Goal: Task Accomplishment & Management: Use online tool/utility

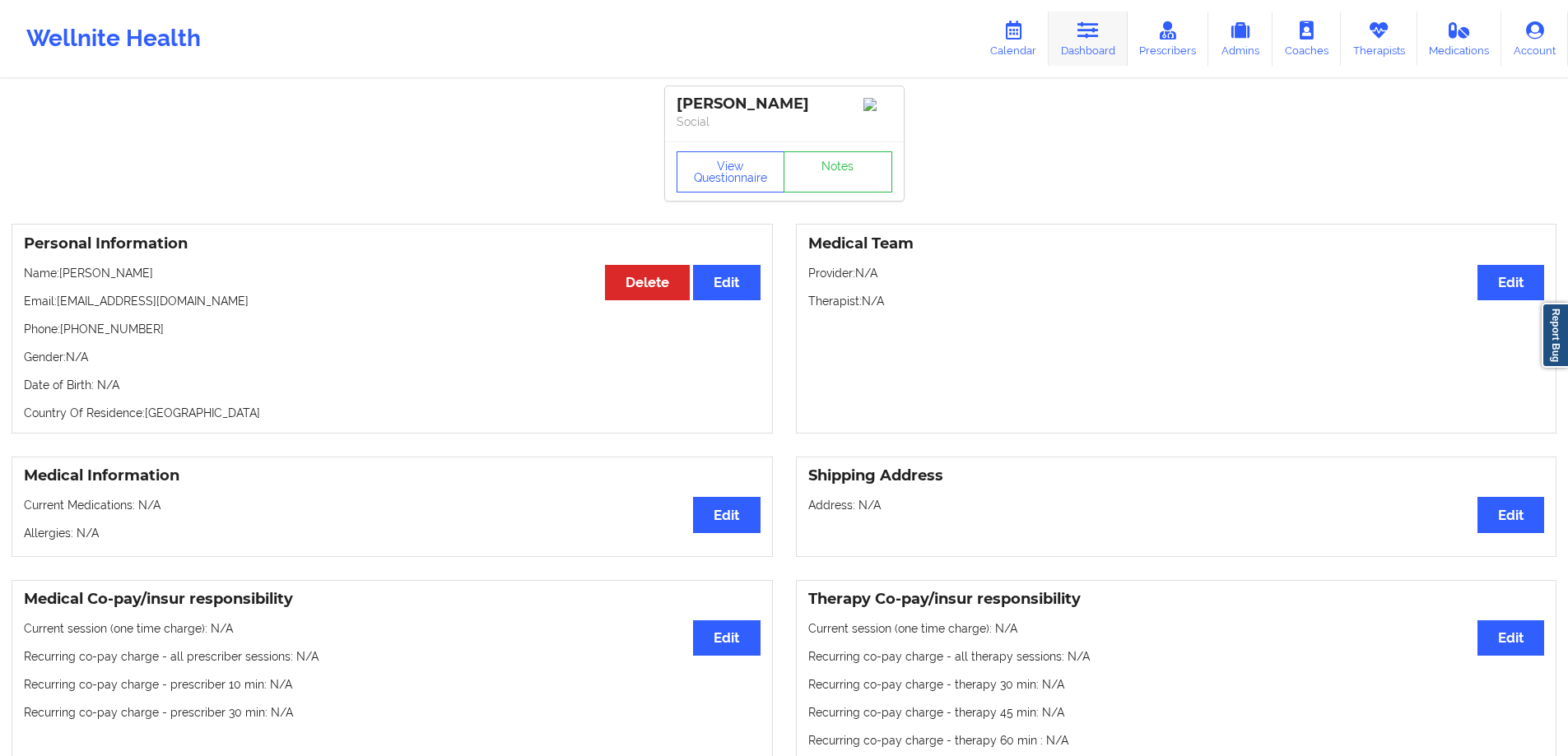
click at [1106, 50] on link "Dashboard" at bounding box center [1088, 39] width 79 height 54
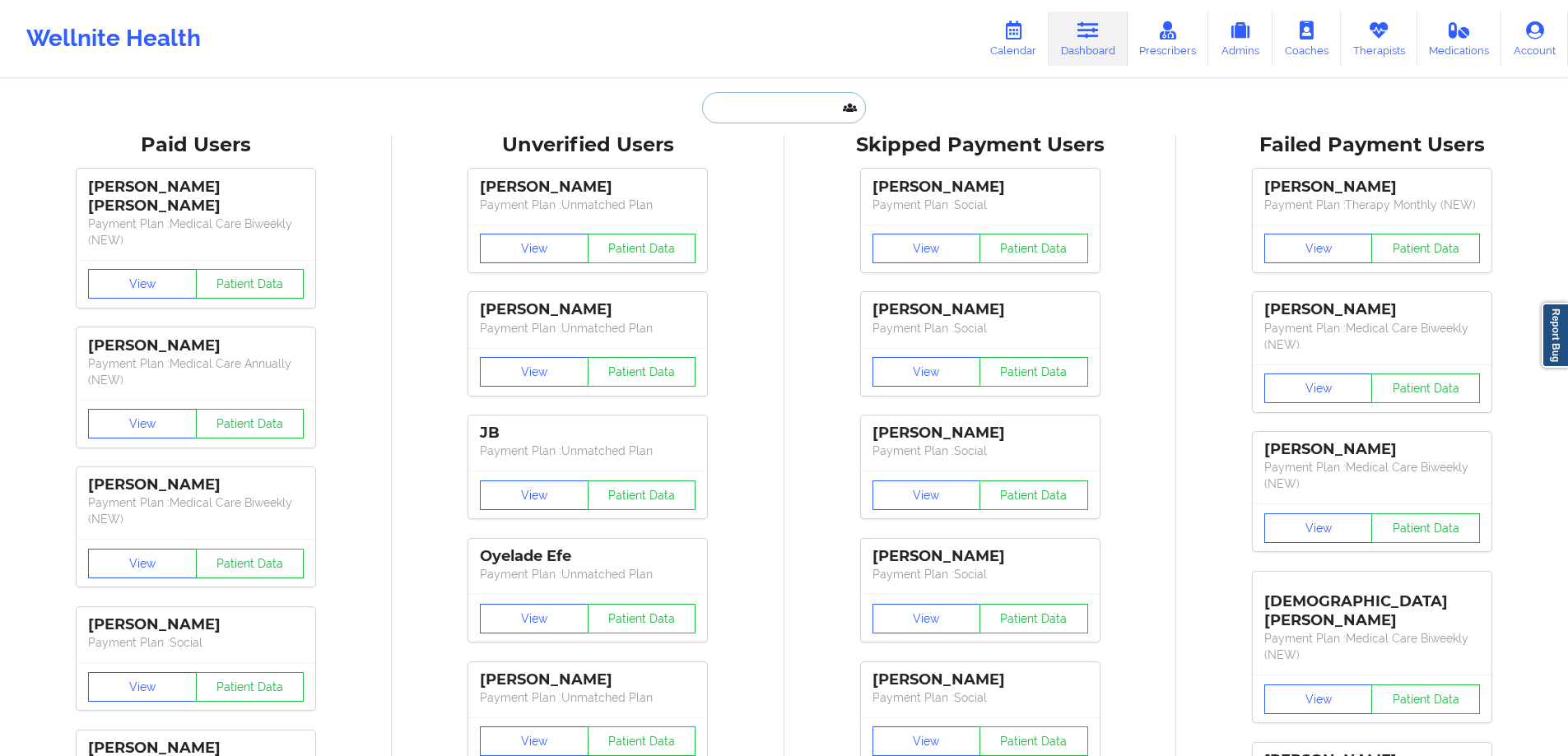
click at [767, 105] on input "text" at bounding box center [783, 108] width 163 height 32
click at [1003, 41] on link "Calendar" at bounding box center [1013, 39] width 71 height 54
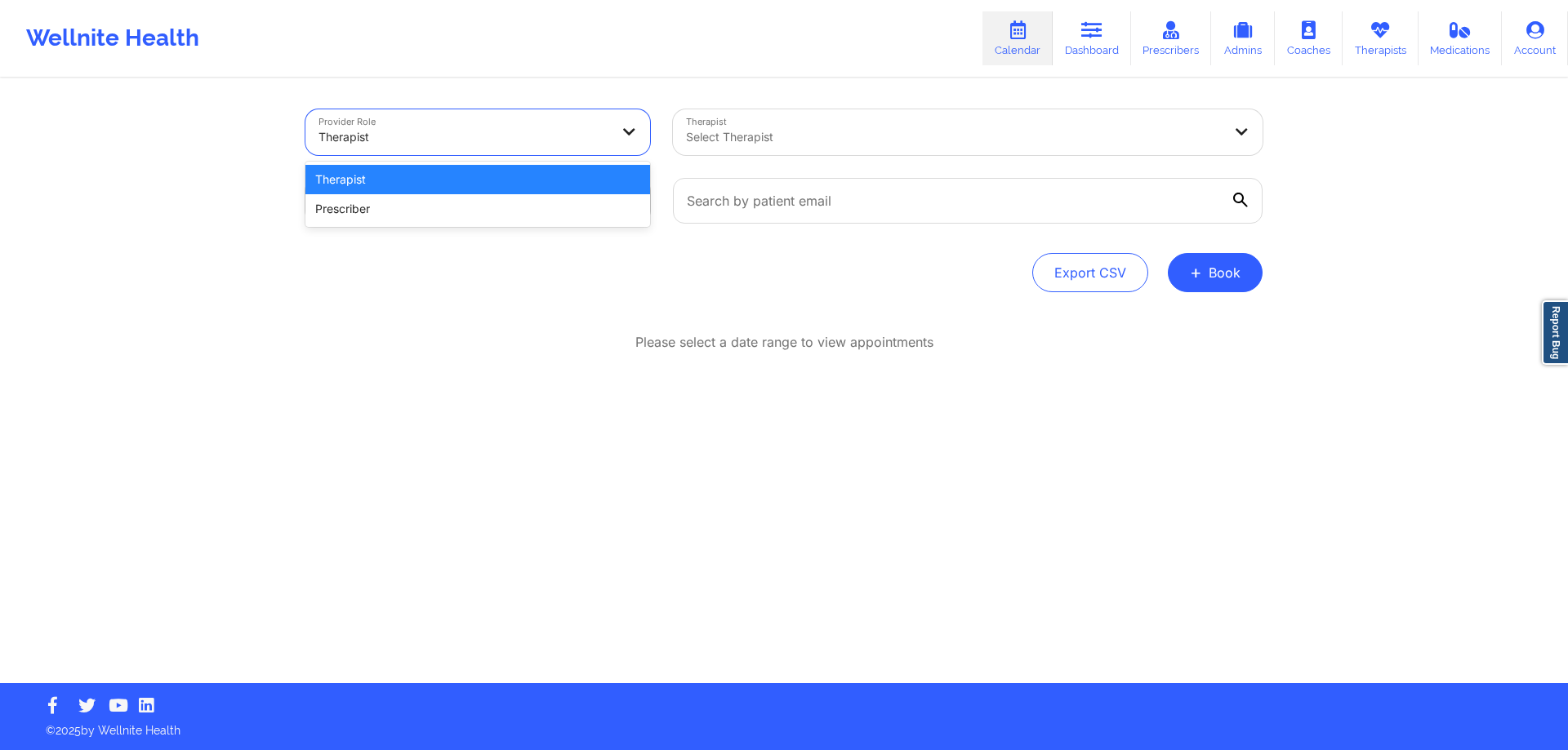
click at [569, 142] on div at bounding box center [464, 137] width 291 height 20
click at [594, 105] on div "Provider Role 2 results available. Use Up and Down to choose options, press Ent…" at bounding box center [478, 132] width 368 height 68
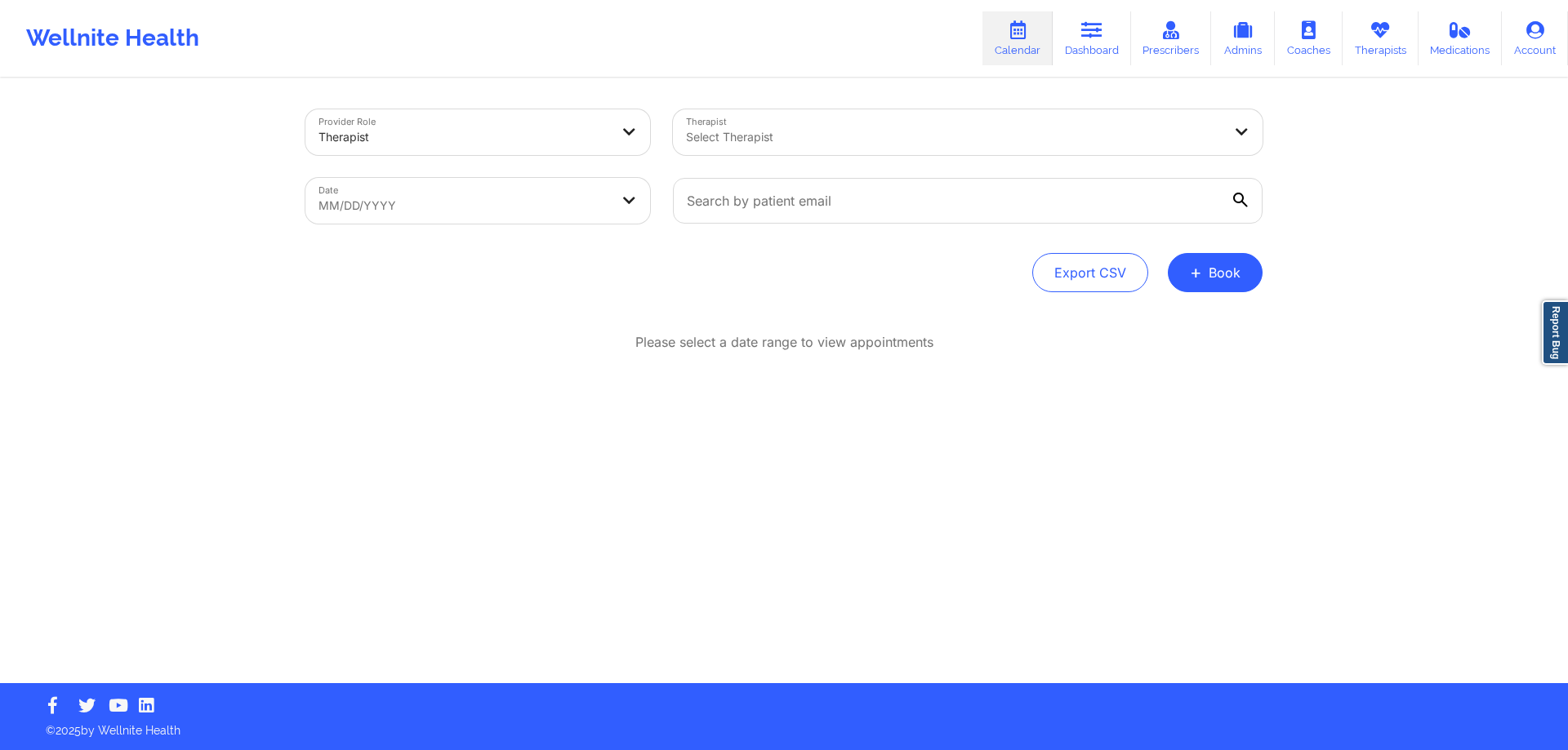
click at [532, 210] on body "Wellnite Health Calendar Dashboard Prescribers Admins Coaches Therapists Medica…" at bounding box center [784, 375] width 1568 height 750
select select "2025-8"
select select "2025-9"
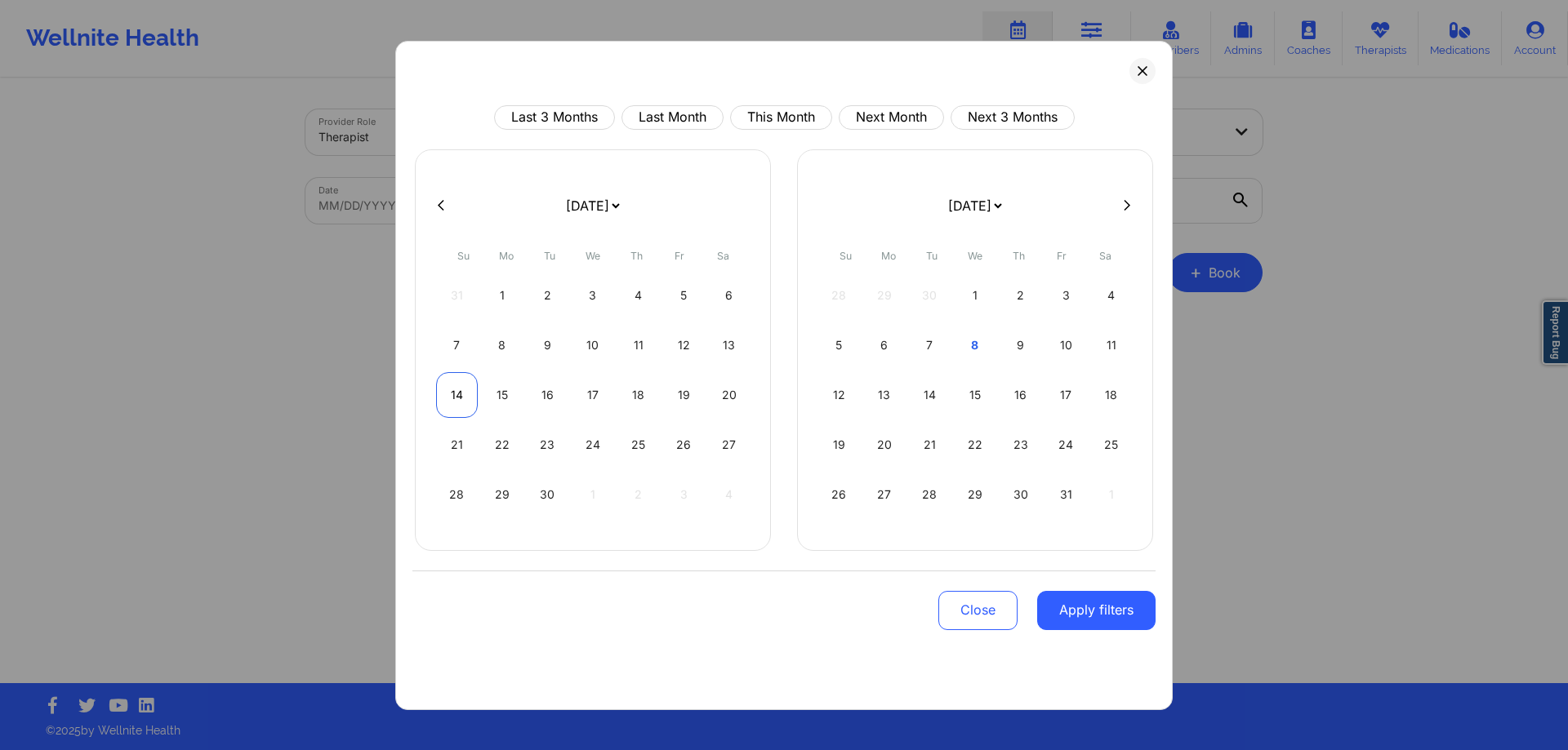
click at [451, 397] on div "14" at bounding box center [457, 395] width 41 height 46
select select "2025-8"
select select "2025-9"
click at [548, 391] on div "16" at bounding box center [547, 395] width 41 height 46
select select "2025-8"
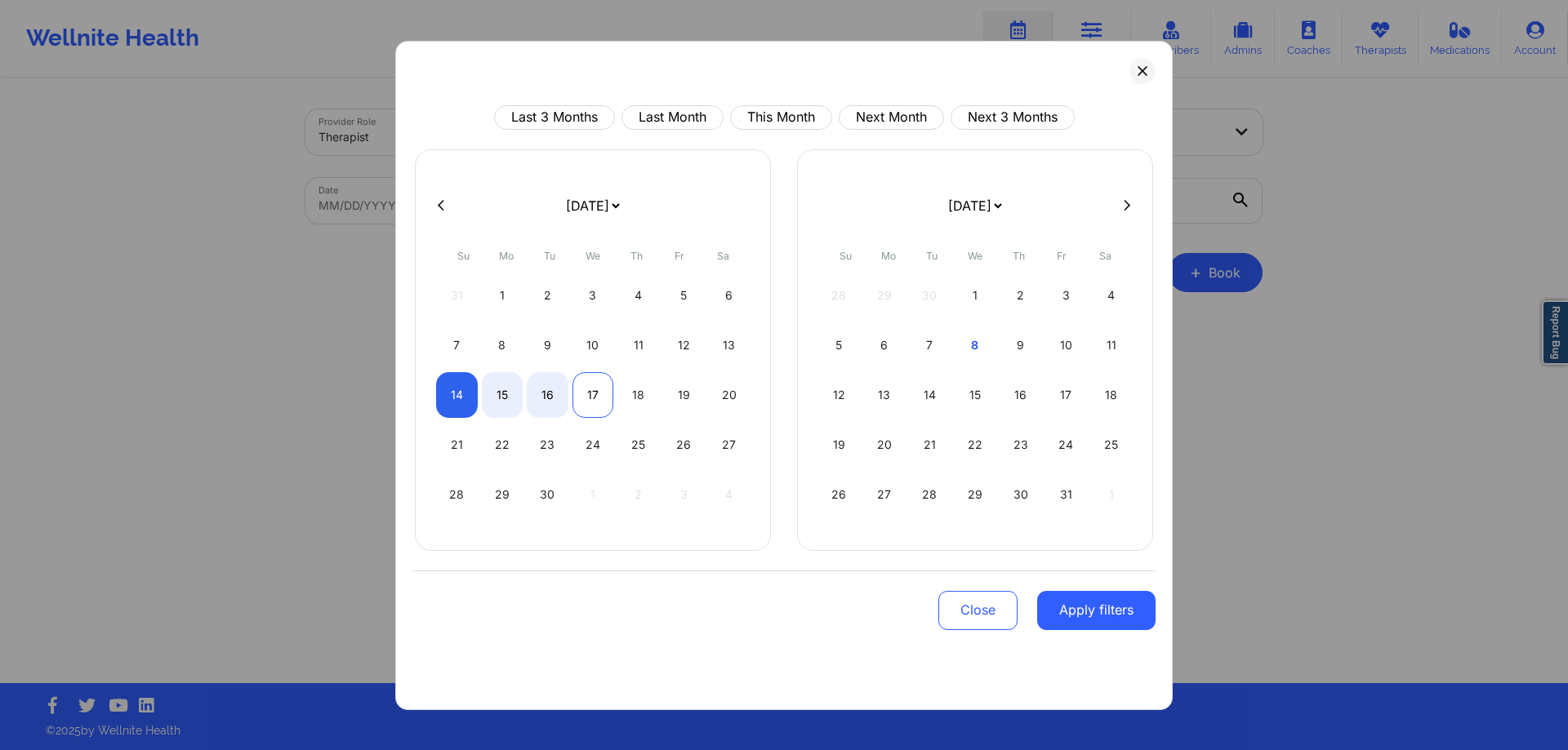
select select "2025-9"
click at [1085, 609] on button "Apply filters" at bounding box center [1096, 611] width 118 height 39
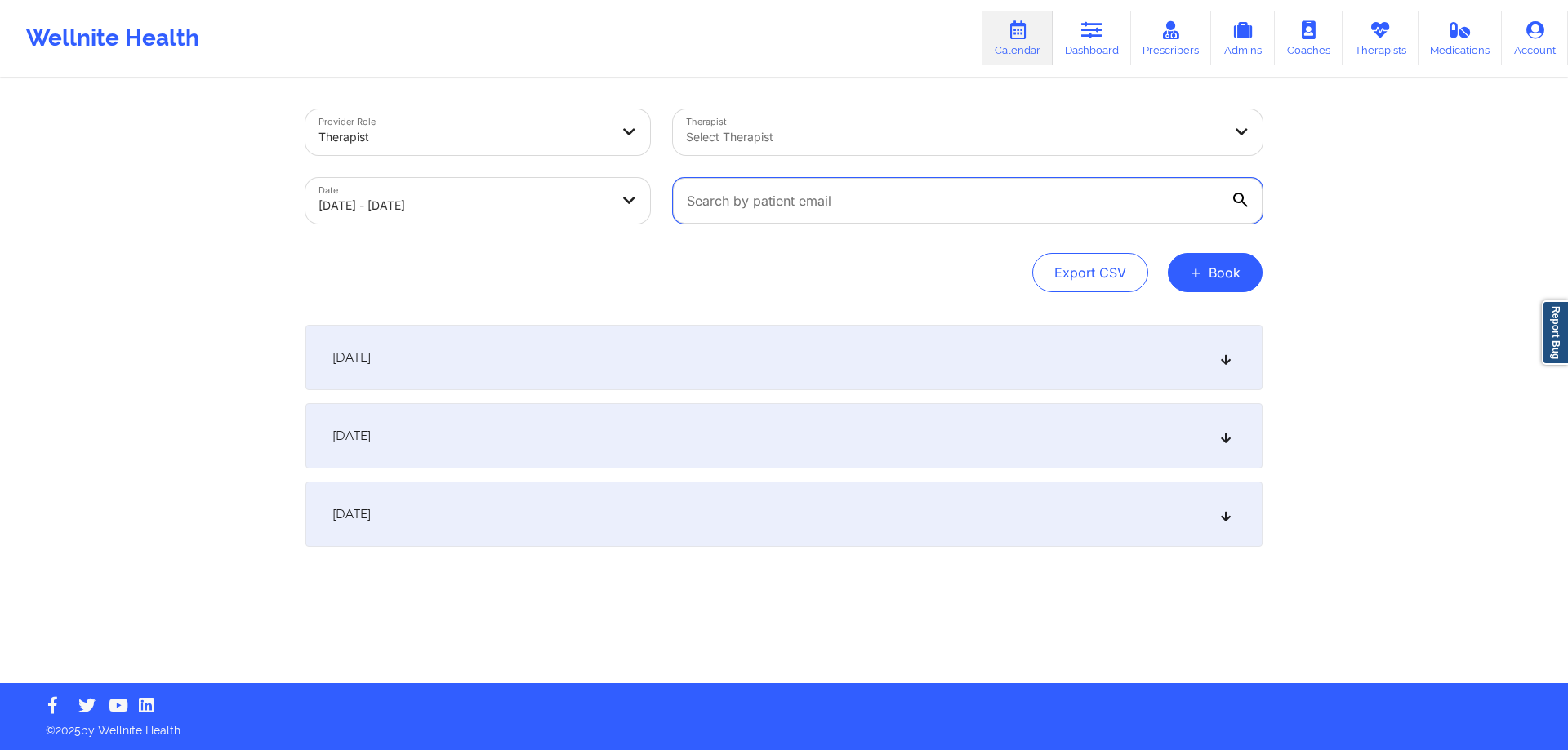
click at [916, 199] on input "text" at bounding box center [967, 200] width 589 height 46
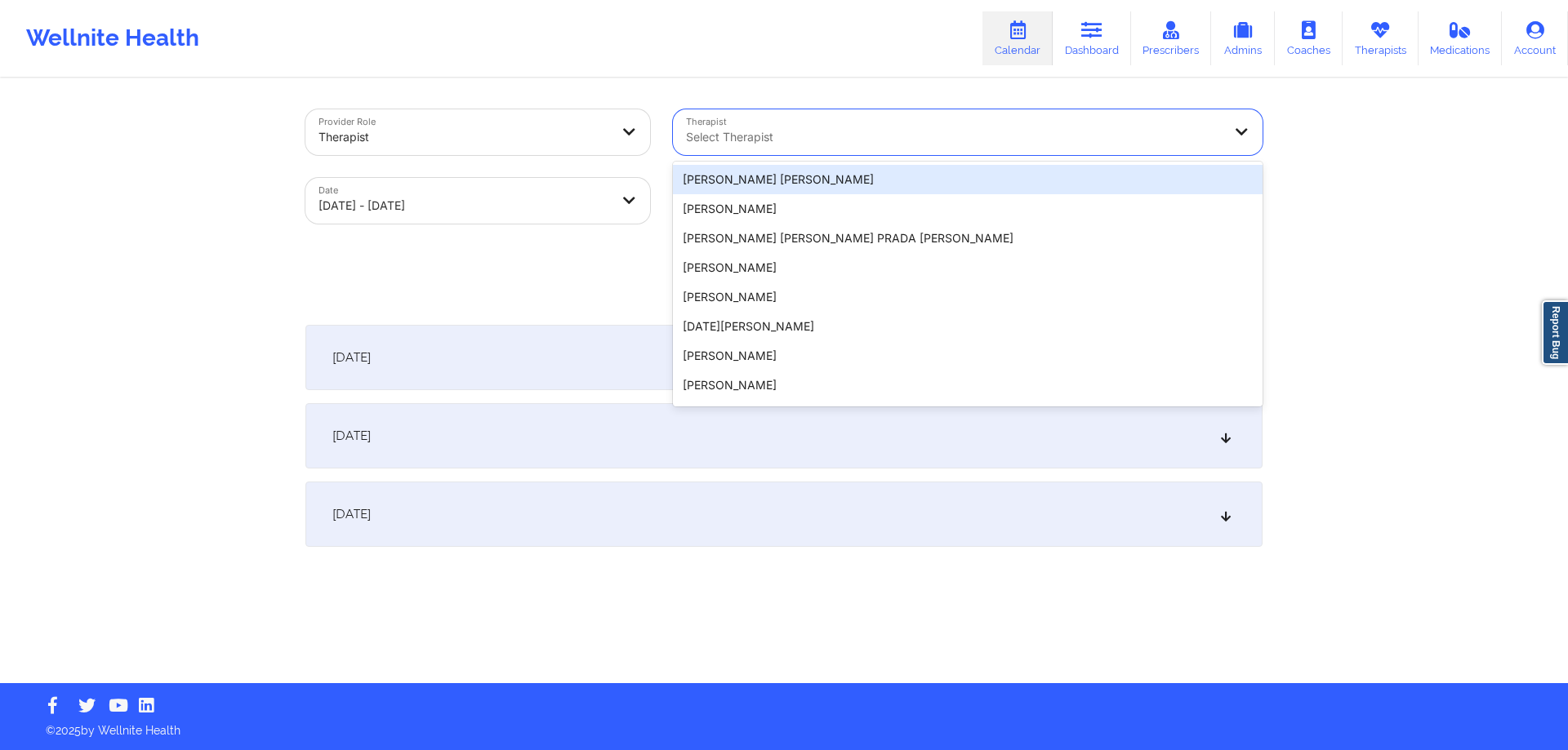
click at [895, 141] on div at bounding box center [954, 137] width 536 height 20
type input "[PERSON_NAME] wa"
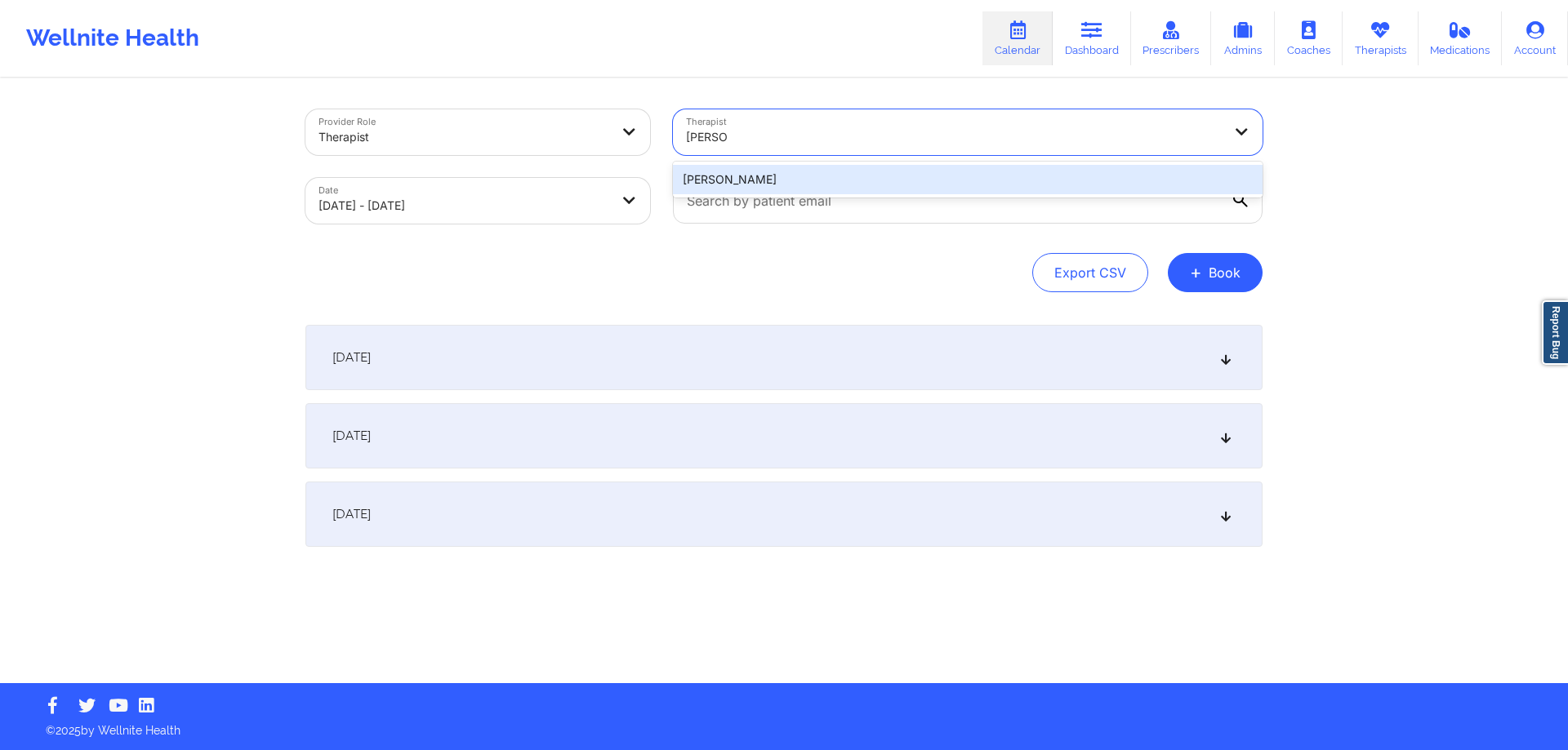
click at [855, 189] on div "[PERSON_NAME]" at bounding box center [967, 179] width 589 height 30
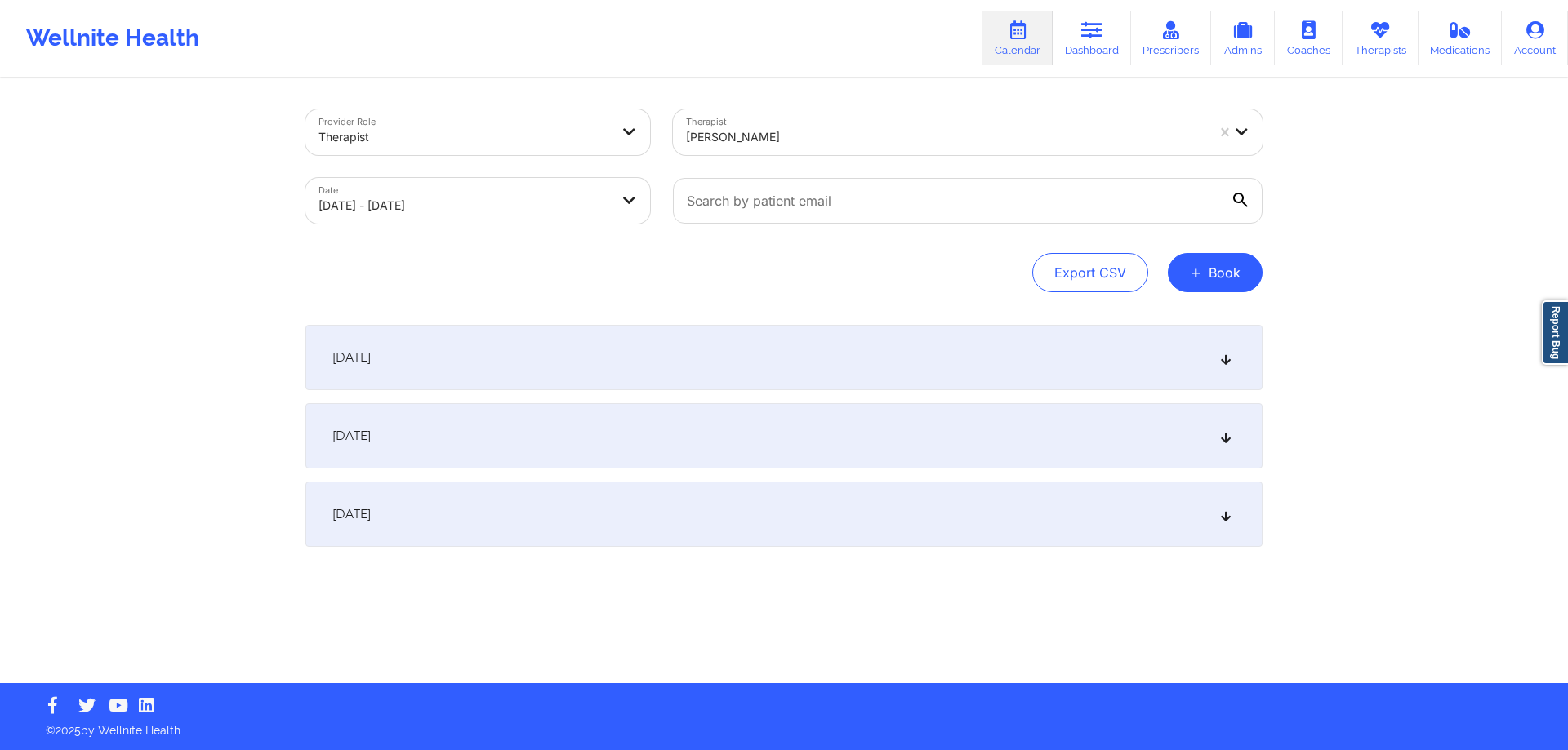
click at [1233, 197] on icon at bounding box center [1240, 200] width 14 height 14
click at [1233, 197] on input "text" at bounding box center [967, 200] width 589 height 46
click at [589, 413] on div "[DATE]" at bounding box center [783, 436] width 957 height 65
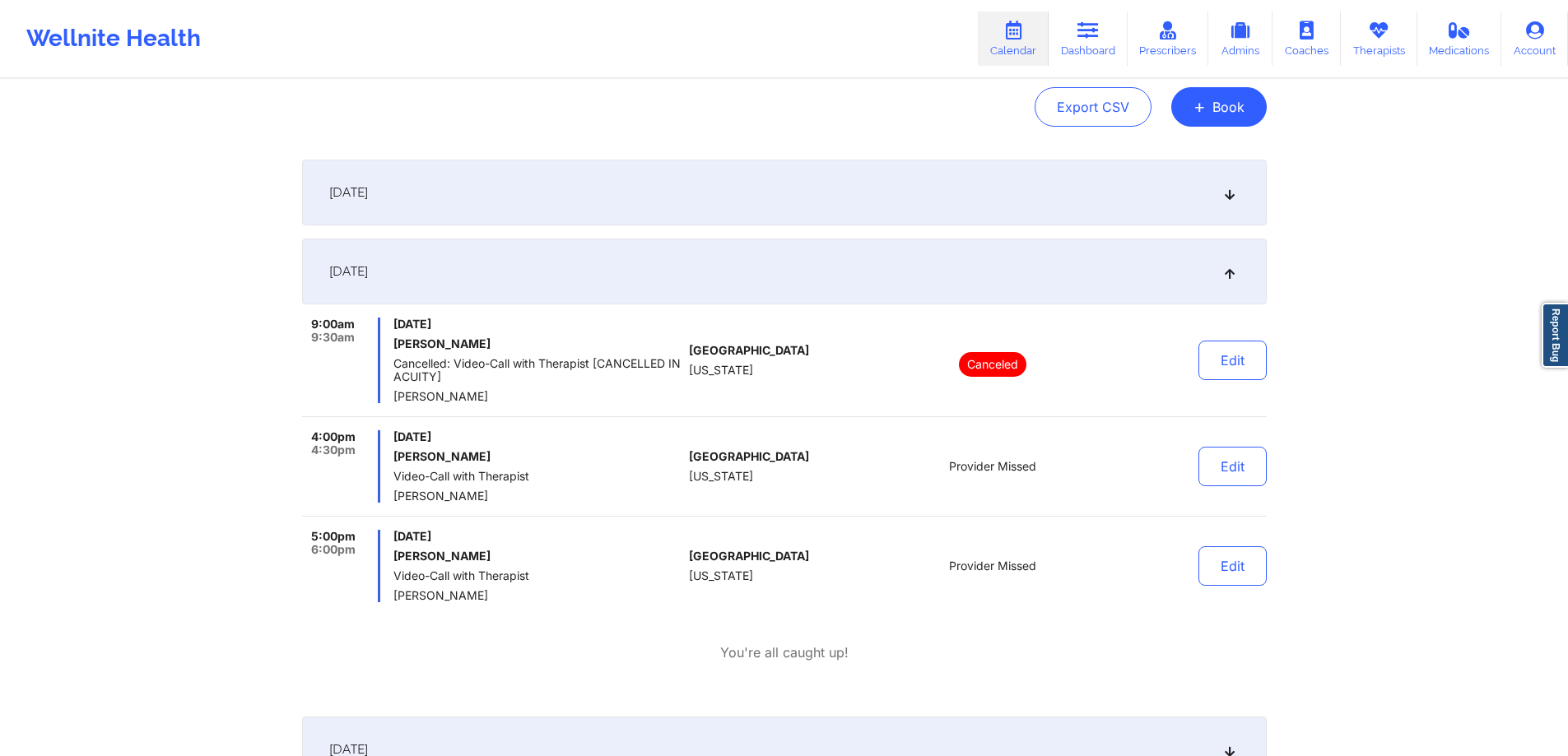
scroll to position [202, 0]
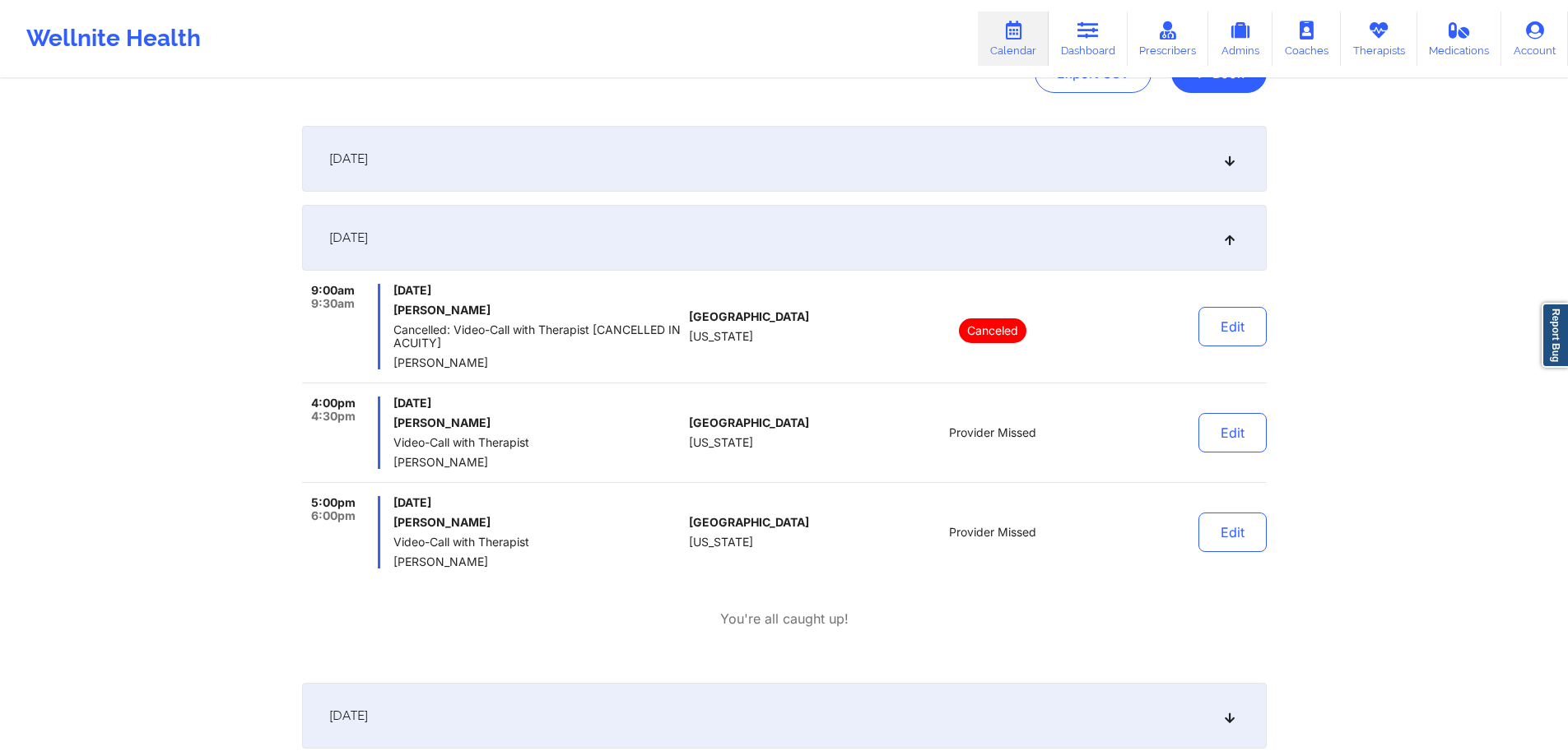
click at [573, 399] on span "[DATE]" at bounding box center [537, 403] width 288 height 14
click at [481, 239] on div "[DATE]" at bounding box center [784, 238] width 965 height 66
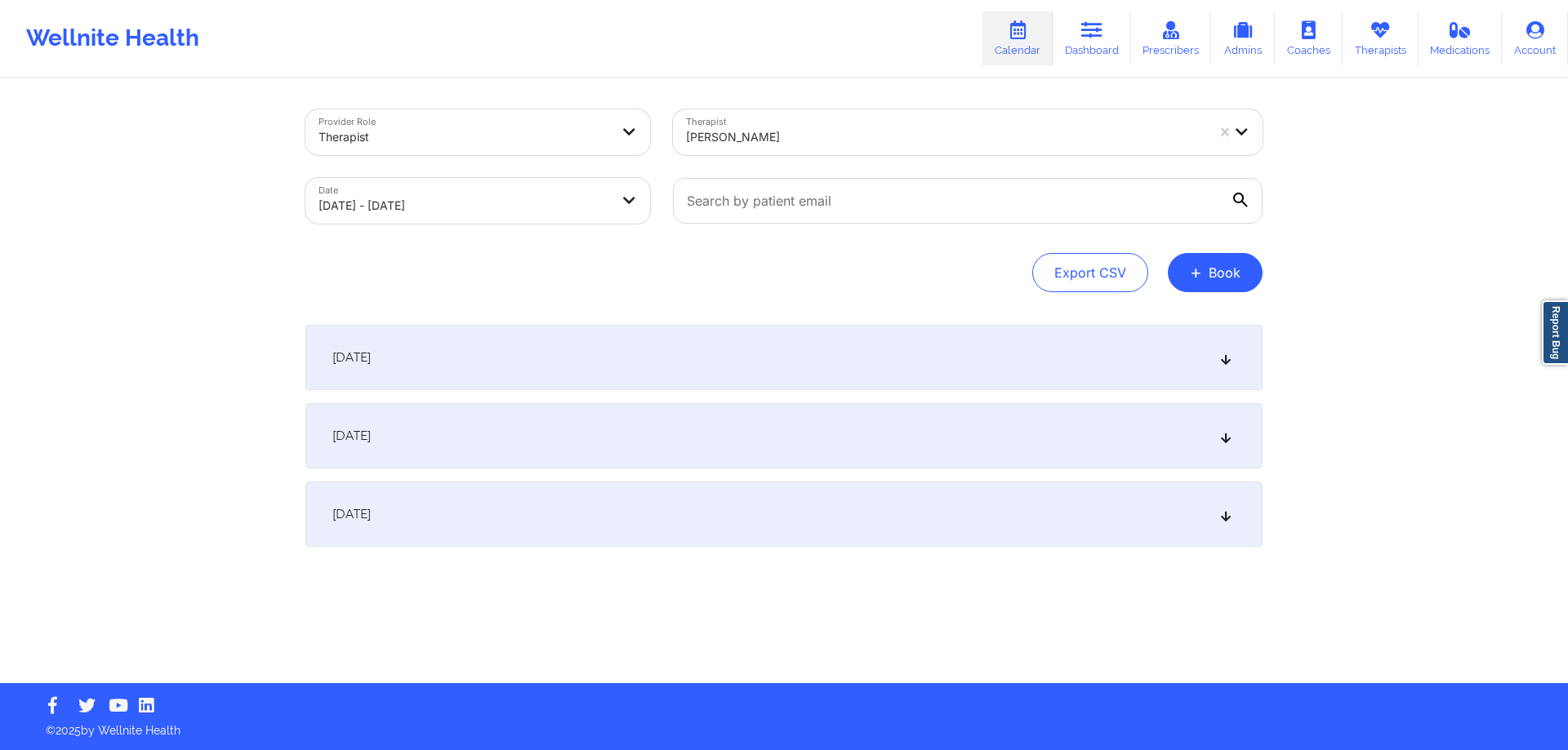
click at [618, 240] on div "Provider Role Therapist Therapist [PERSON_NAME] Date [DATE] - [DATE] Export CSV…" at bounding box center [783, 201] width 957 height 183
click at [617, 420] on div "[DATE]" at bounding box center [783, 436] width 957 height 65
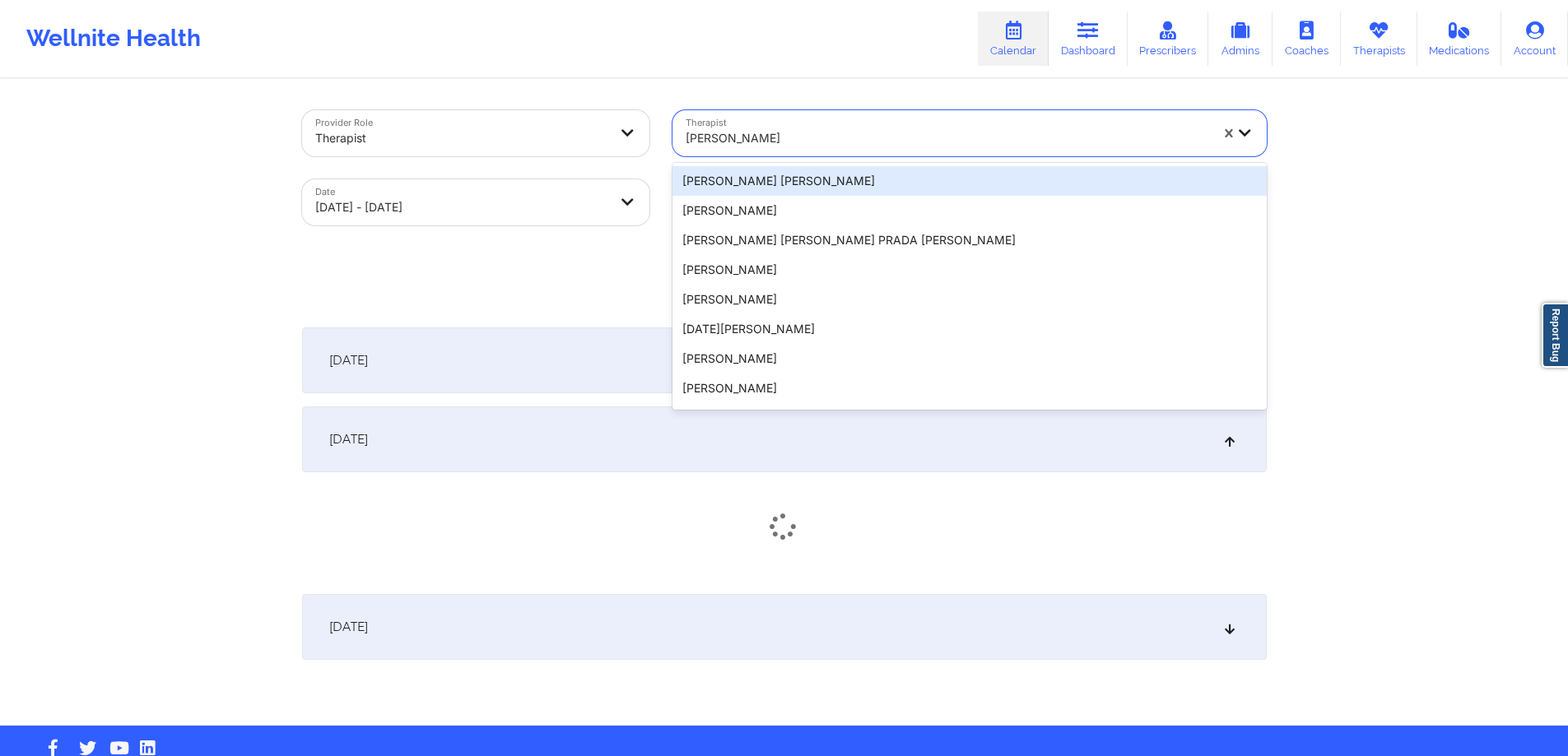
click at [827, 146] on div at bounding box center [947, 138] width 524 height 20
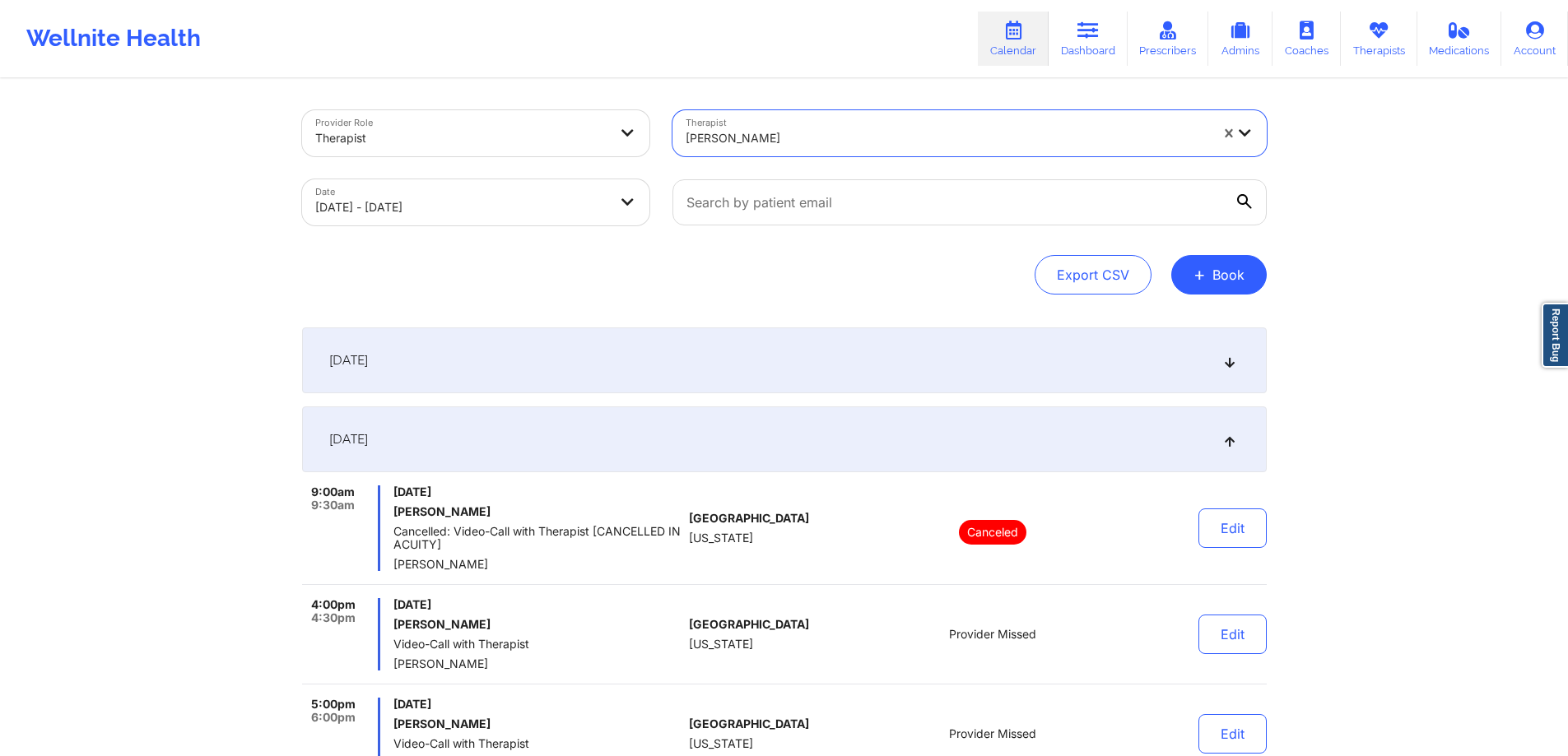
click at [861, 139] on div at bounding box center [947, 138] width 524 height 20
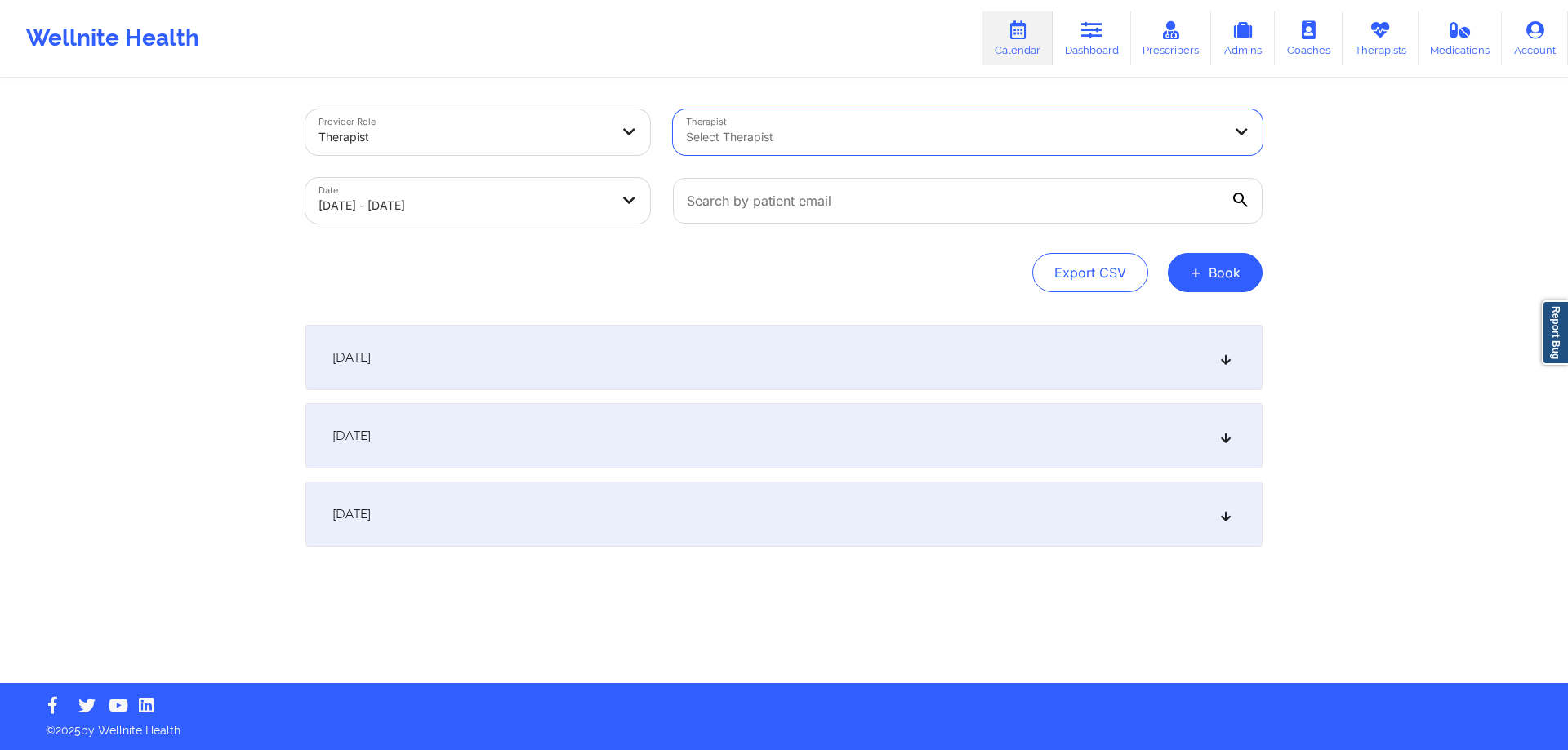
click at [1241, 202] on icon at bounding box center [1240, 200] width 14 height 14
click at [1241, 202] on input "text" at bounding box center [967, 200] width 589 height 46
click at [637, 322] on div "Provider Role Therapist Therapist Select Therapist Date [DATE] - [DATE] Export …" at bounding box center [784, 381] width 980 height 604
click at [615, 431] on div "[DATE]" at bounding box center [783, 436] width 957 height 65
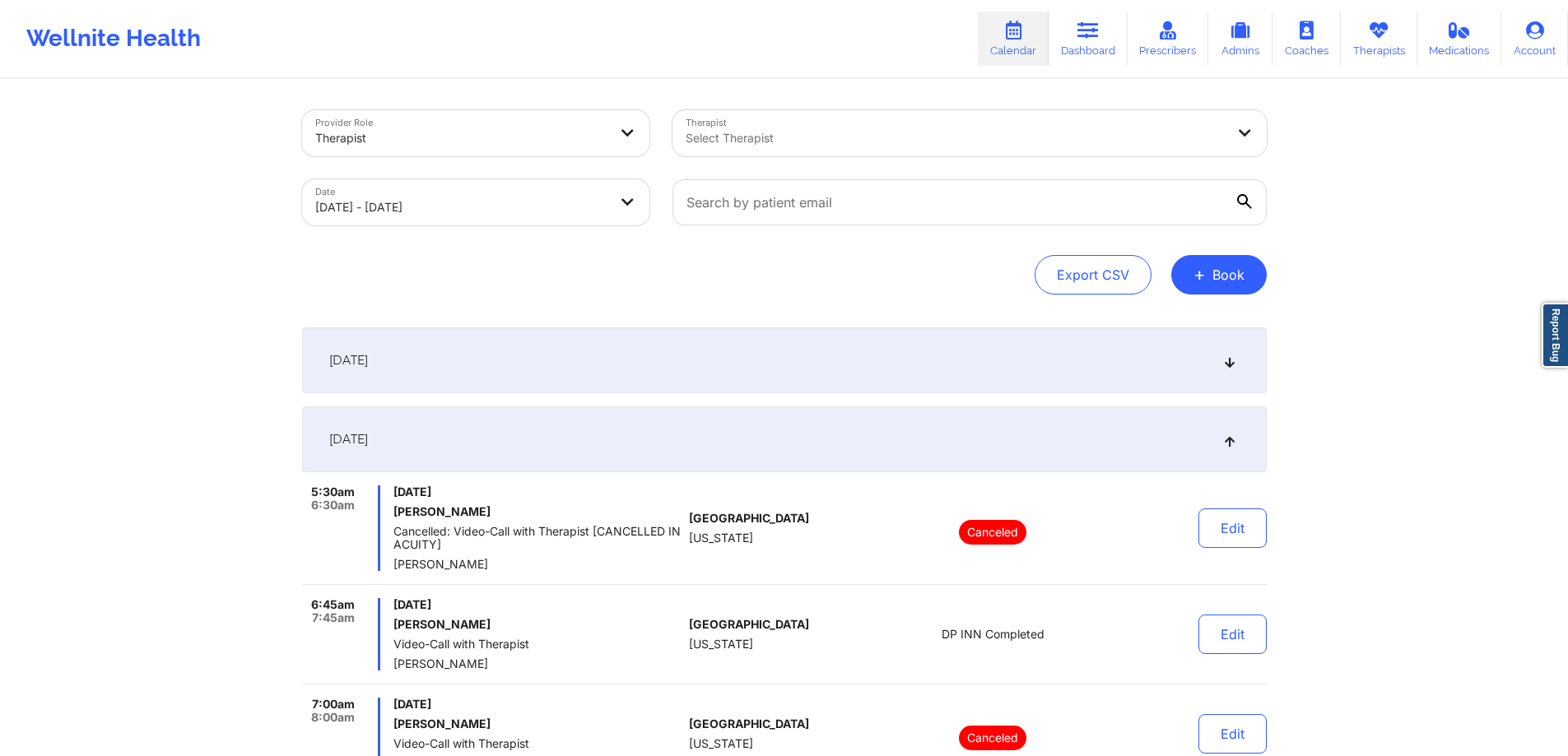
drag, startPoint x: 897, startPoint y: 261, endPoint x: 916, endPoint y: 206, distance: 58.2
click at [897, 260] on div "Export CSV + Book" at bounding box center [784, 275] width 965 height 40
click at [916, 203] on input "text" at bounding box center [969, 202] width 594 height 46
click at [973, 193] on input "text" at bounding box center [969, 202] width 594 height 46
paste input "[EMAIL_ADDRESS][DOMAIN_NAME]"
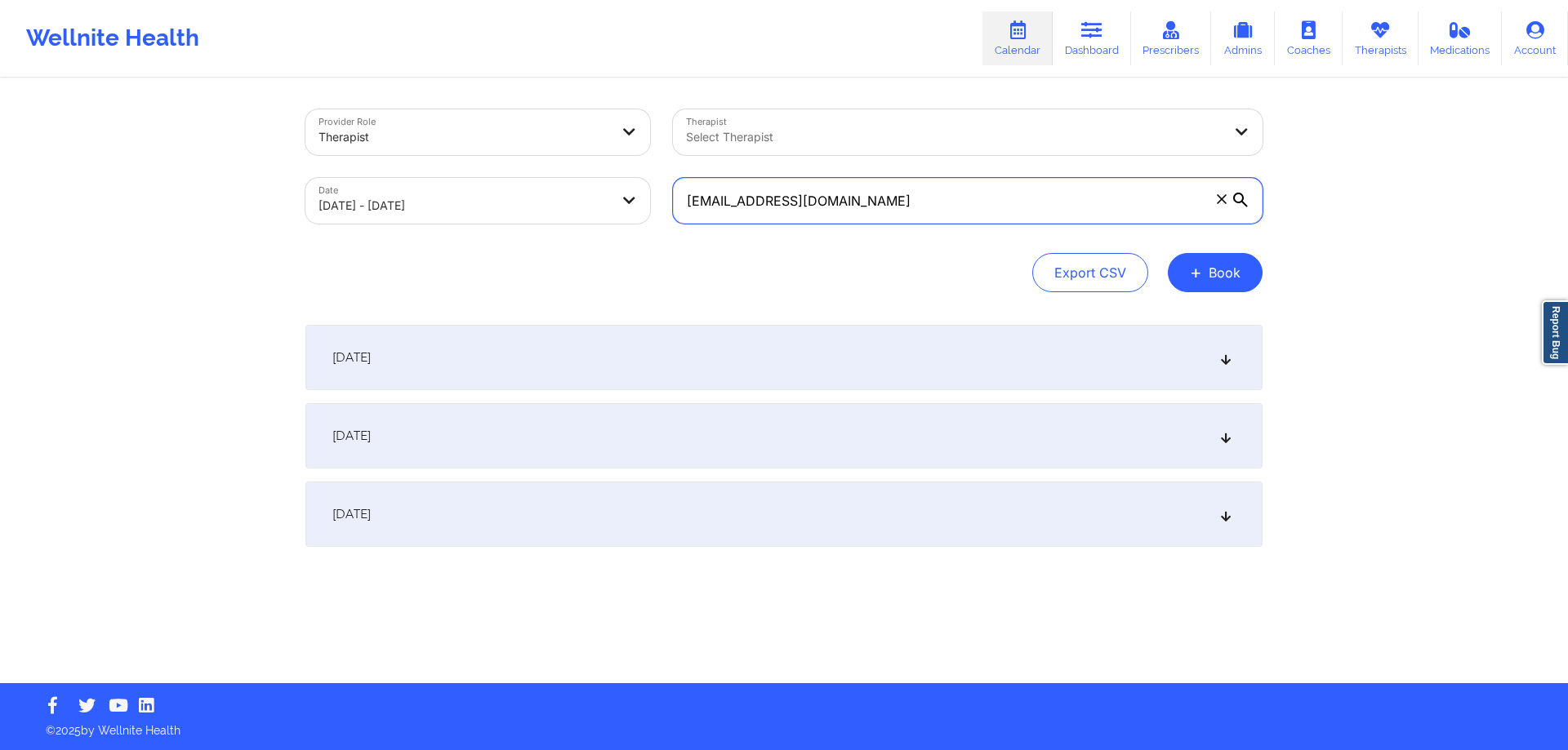
type input "[EMAIL_ADDRESS][DOMAIN_NAME]"
click at [730, 416] on div "[DATE]" at bounding box center [783, 436] width 957 height 65
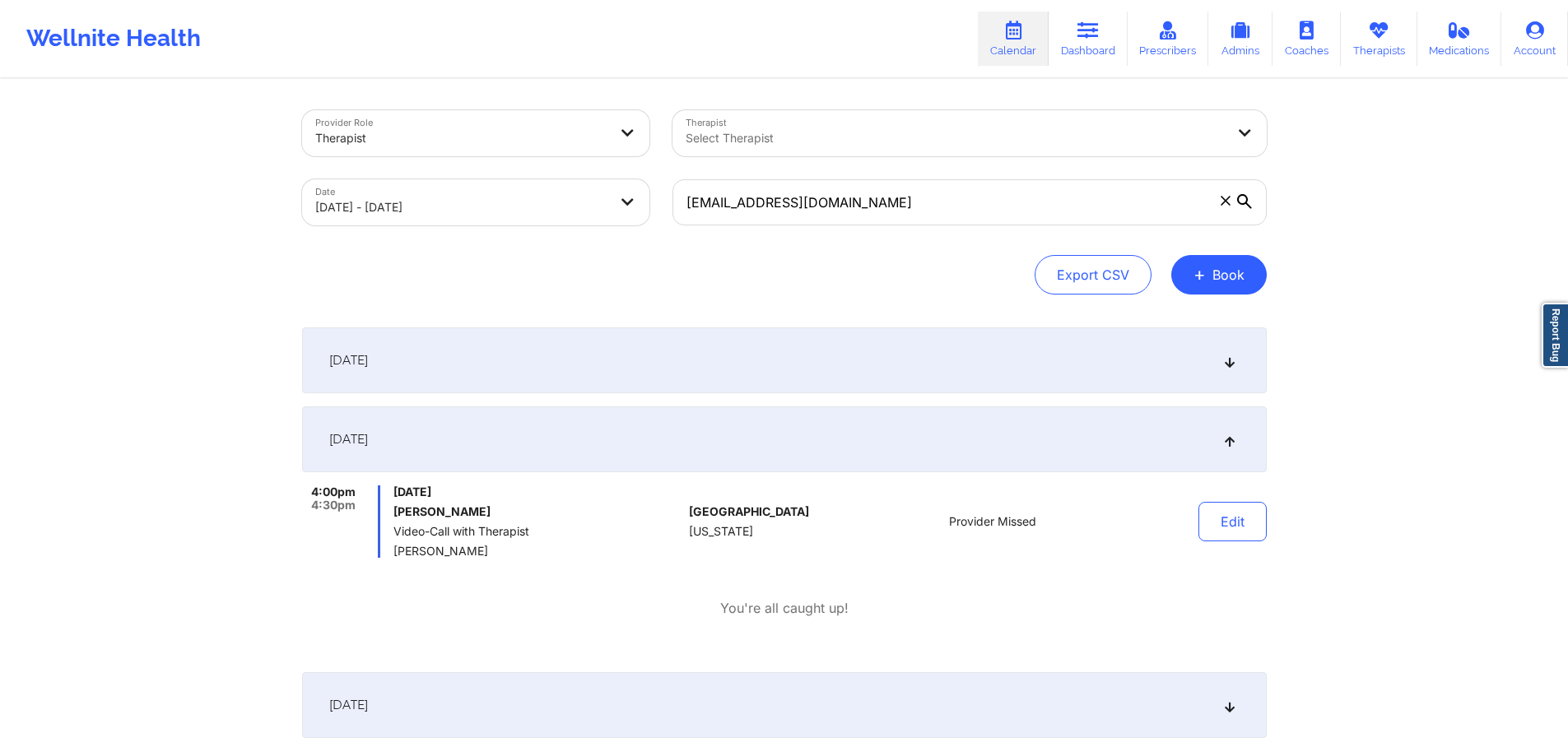
click at [755, 361] on div "[DATE]" at bounding box center [784, 360] width 965 height 66
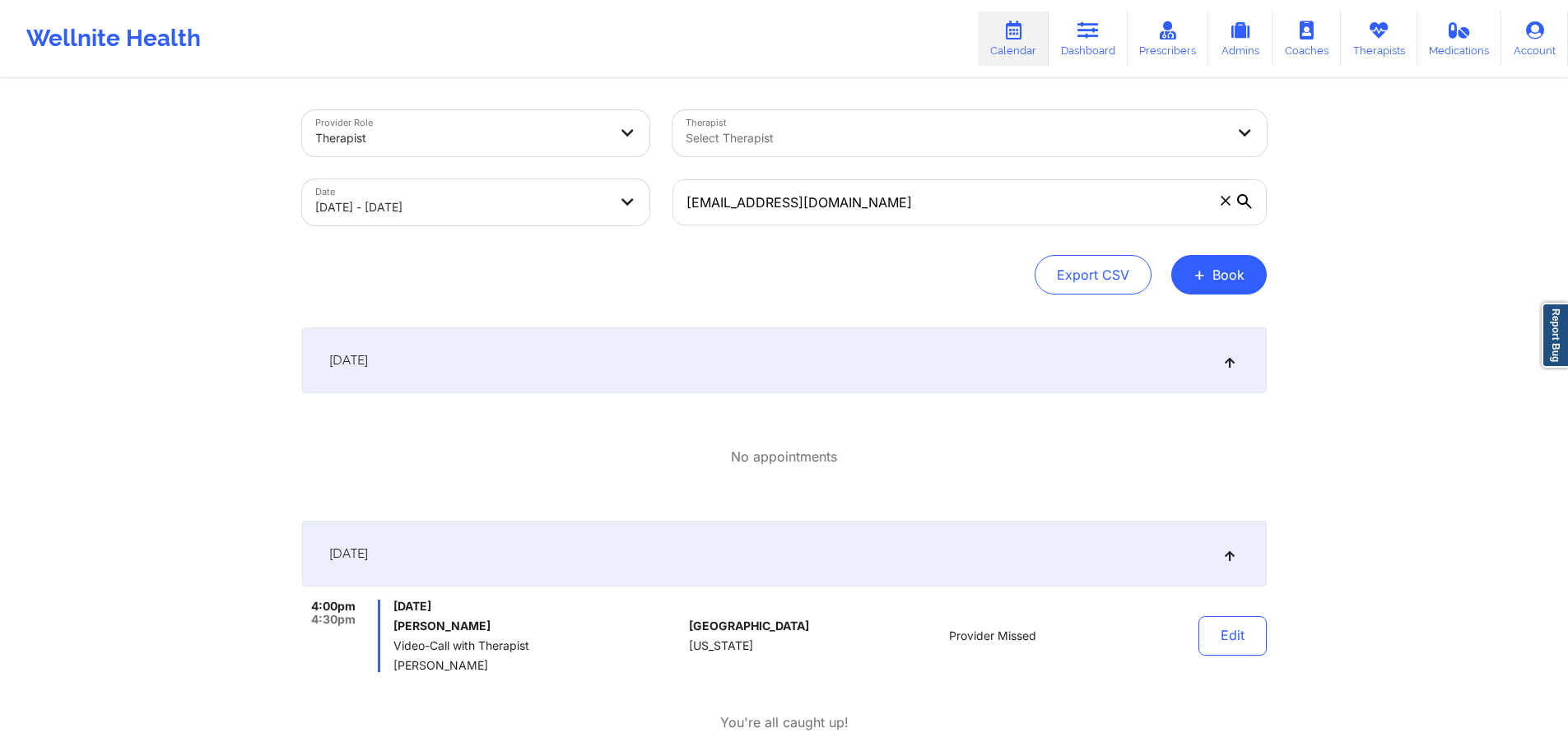
click at [756, 361] on div "[DATE]" at bounding box center [784, 360] width 965 height 66
